Goal: Information Seeking & Learning: Learn about a topic

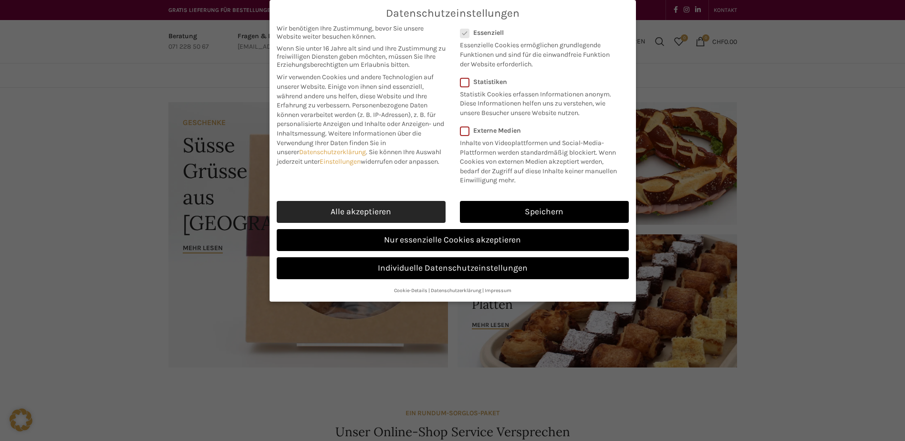
click at [426, 215] on link "Alle akzeptieren" at bounding box center [361, 212] width 169 height 22
checkbox input "true"
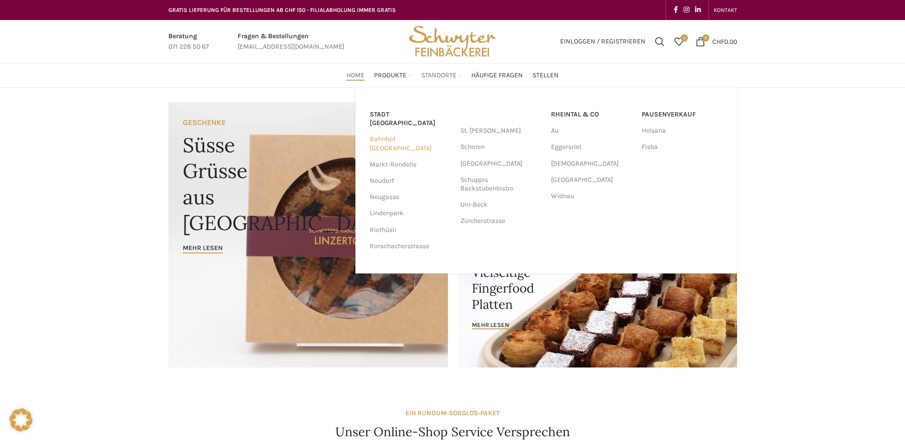
click at [413, 131] on link "Bahnhof [GEOGRAPHIC_DATA]" at bounding box center [410, 143] width 81 height 25
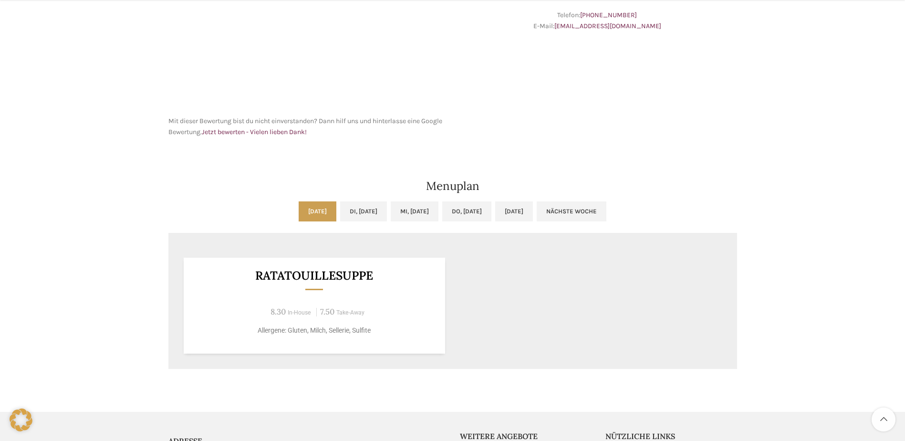
scroll to position [382, 0]
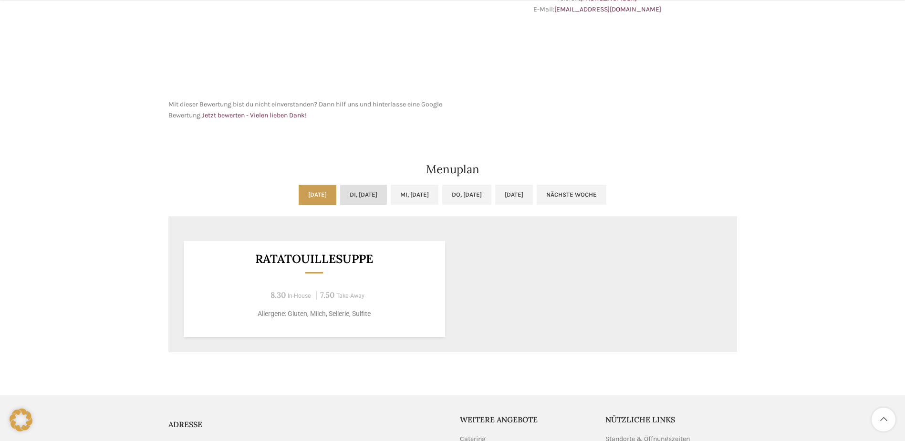
click at [358, 192] on link "Di, [DATE]" at bounding box center [363, 195] width 47 height 20
click at [413, 190] on link "Mi, [DATE]" at bounding box center [415, 195] width 48 height 20
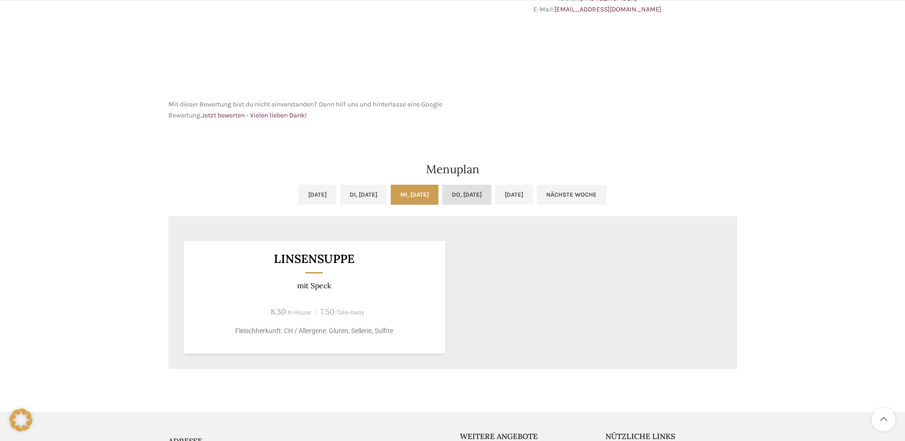
click at [491, 186] on link "Do, [DATE]" at bounding box center [466, 195] width 49 height 20
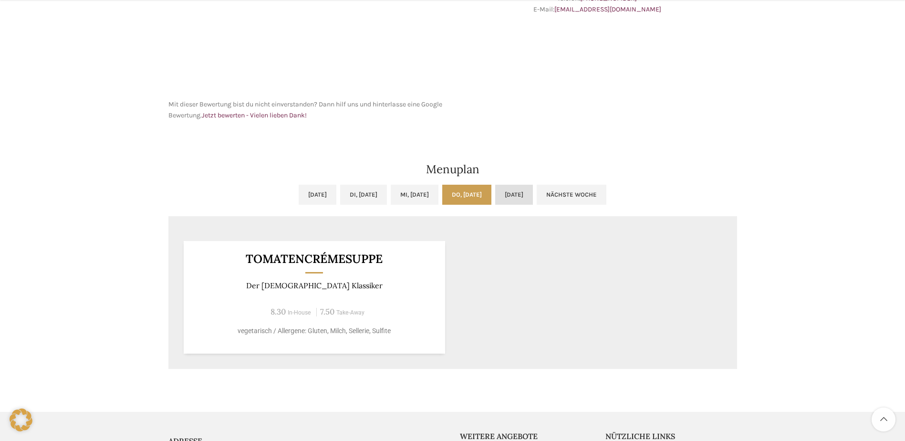
click at [533, 189] on link "[DATE]" at bounding box center [514, 195] width 38 height 20
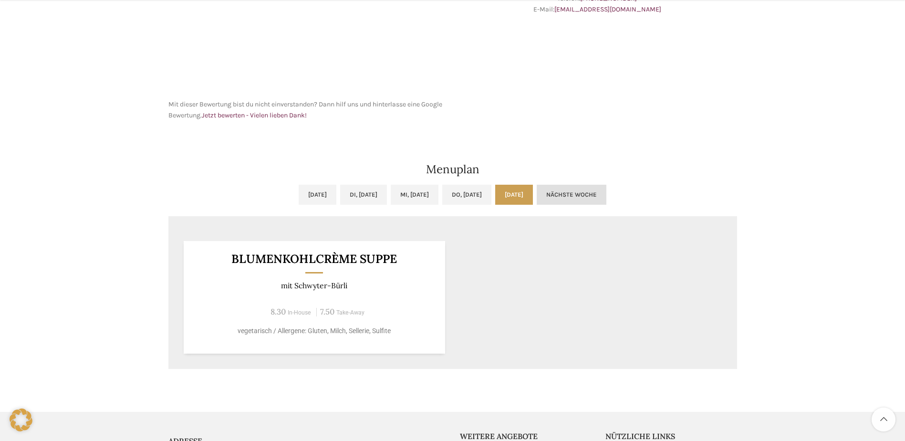
click at [607, 192] on link "Nächste Woche" at bounding box center [572, 195] width 70 height 20
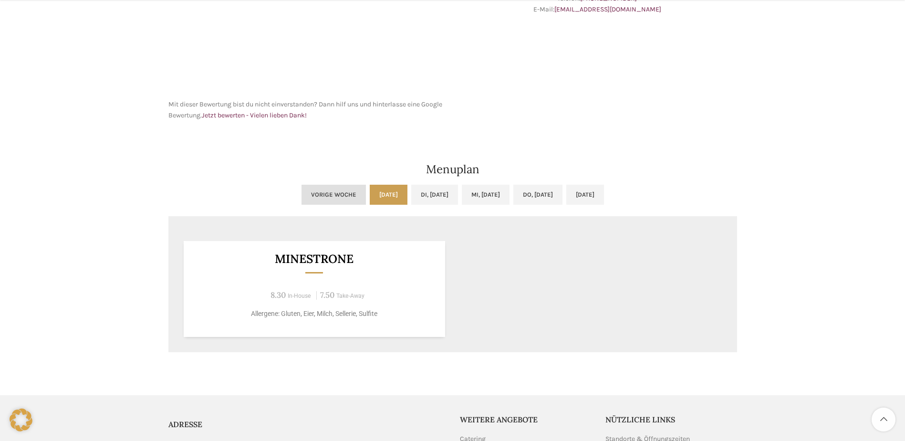
click at [302, 197] on link "Vorige Woche" at bounding box center [334, 195] width 64 height 20
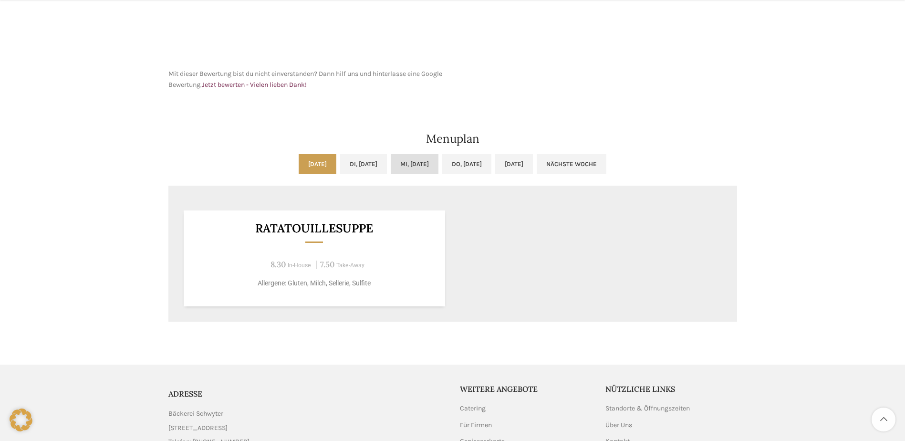
scroll to position [430, 0]
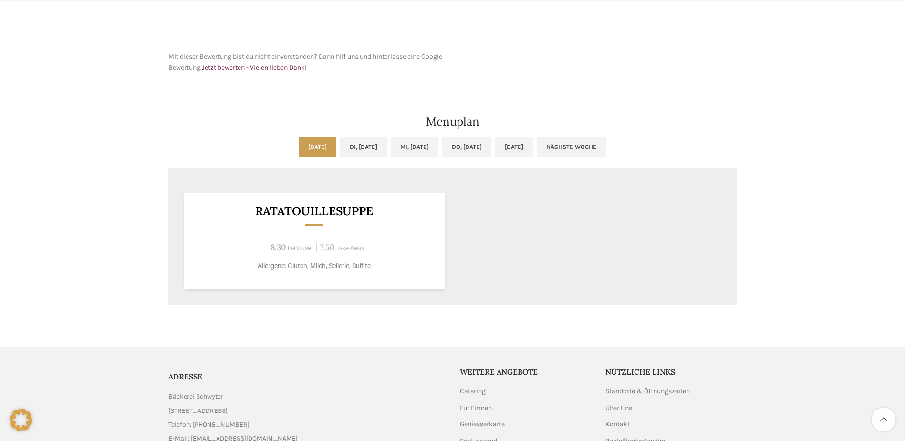
click at [313, 208] on h3 "Ratatouillesuppe" at bounding box center [314, 211] width 238 height 12
copy div "Ratatouillesuppe"
